Goal: Task Accomplishment & Management: Complete application form

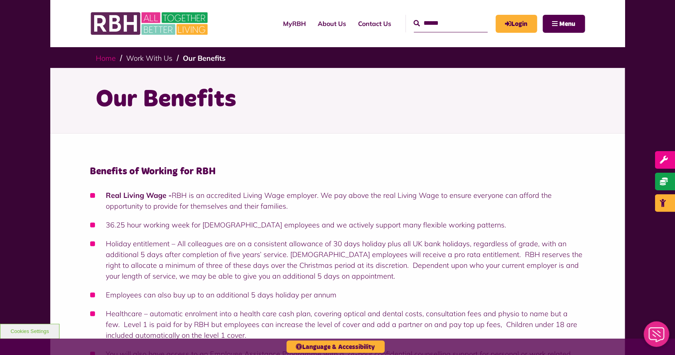
click at [111, 61] on link "Home" at bounding box center [106, 58] width 20 height 9
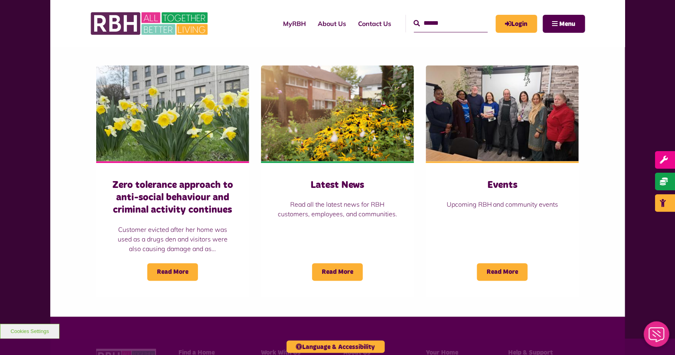
scroll to position [695, 0]
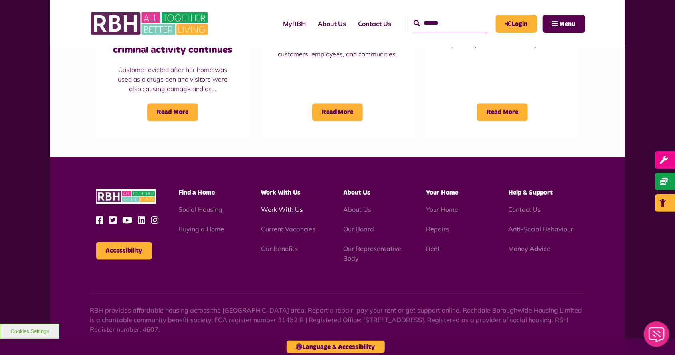
click at [280, 210] on link "Work With Us" at bounding box center [282, 210] width 42 height 8
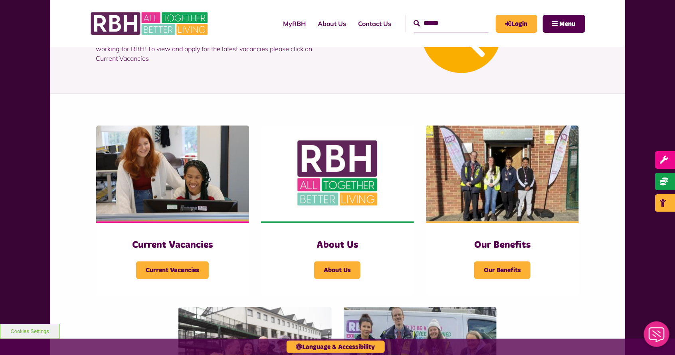
scroll to position [90, 0]
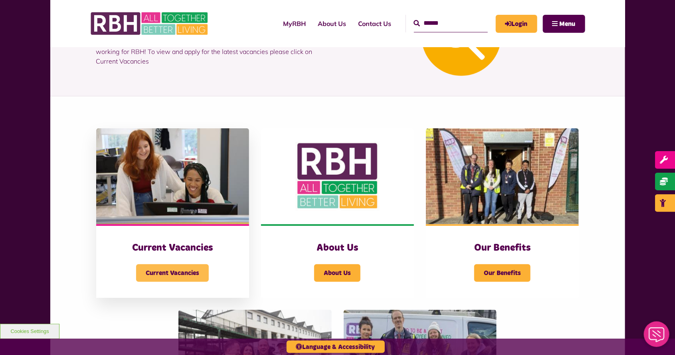
click at [149, 273] on span "Current Vacancies" at bounding box center [172, 273] width 73 height 18
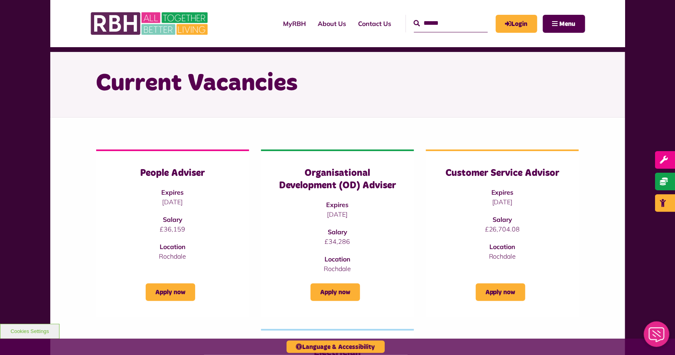
scroll to position [2, 0]
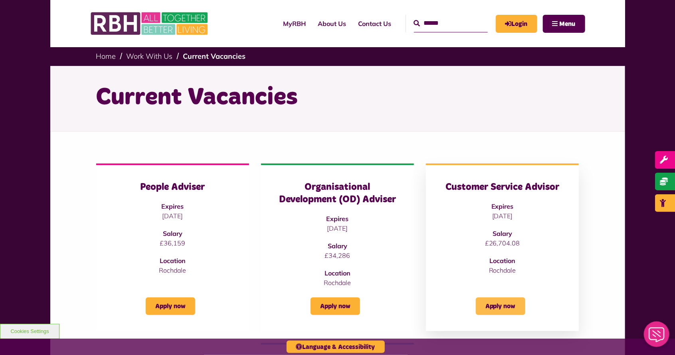
click at [487, 308] on link "Apply now" at bounding box center [501, 306] width 50 height 18
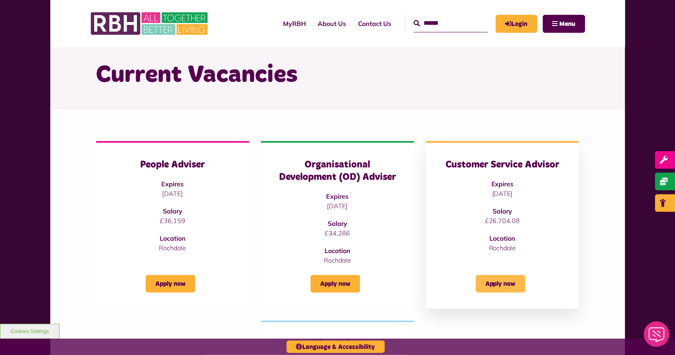
scroll to position [40, 0]
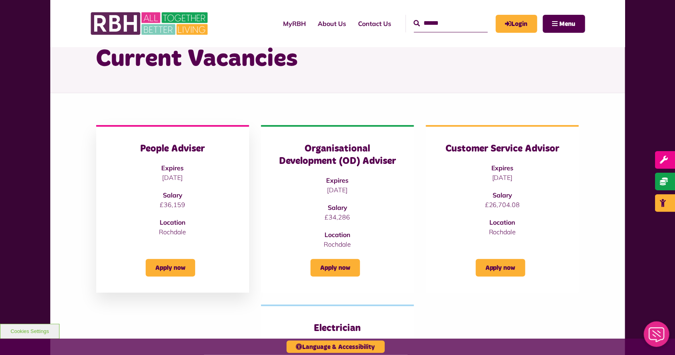
click at [172, 159] on div "People Adviser Expires [DATE] Salary £36,159 Location [GEOGRAPHIC_DATA]" at bounding box center [172, 190] width 121 height 94
click at [141, 242] on div "People Adviser Expires [DATE] Salary £36,159 Location [GEOGRAPHIC_DATA] Apply n…" at bounding box center [172, 208] width 153 height 167
click at [156, 267] on link "Apply now" at bounding box center [171, 268] width 50 height 18
